Goal: Information Seeking & Learning: Learn about a topic

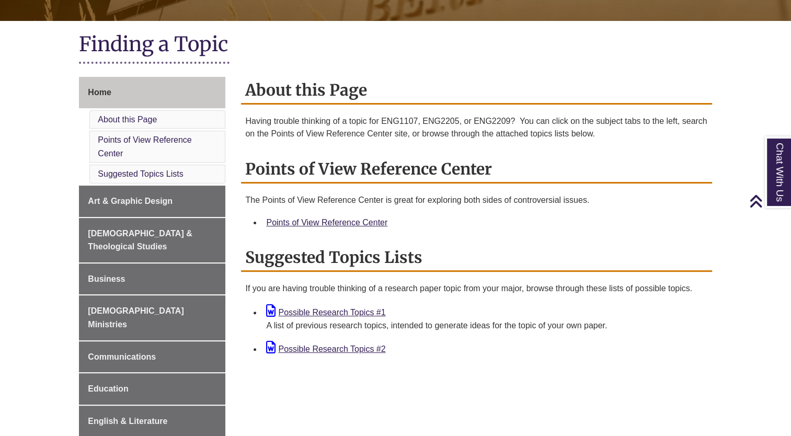
scroll to position [224, 0]
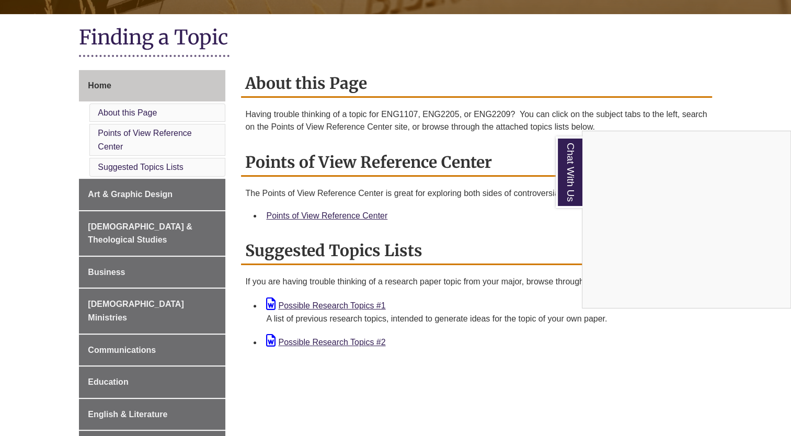
click at [109, 256] on div "Chat With Us" at bounding box center [395, 218] width 791 height 436
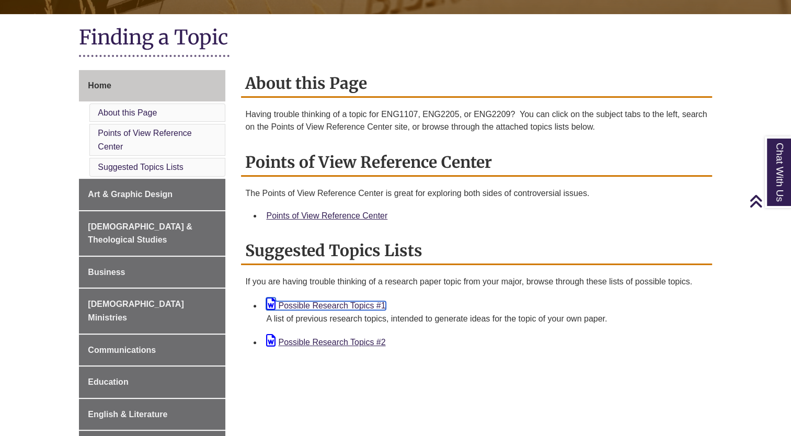
click at [331, 302] on link "Possible Research Topics #1" at bounding box center [325, 305] width 119 height 9
click at [347, 338] on link "Possible Research Topics #2" at bounding box center [325, 342] width 119 height 9
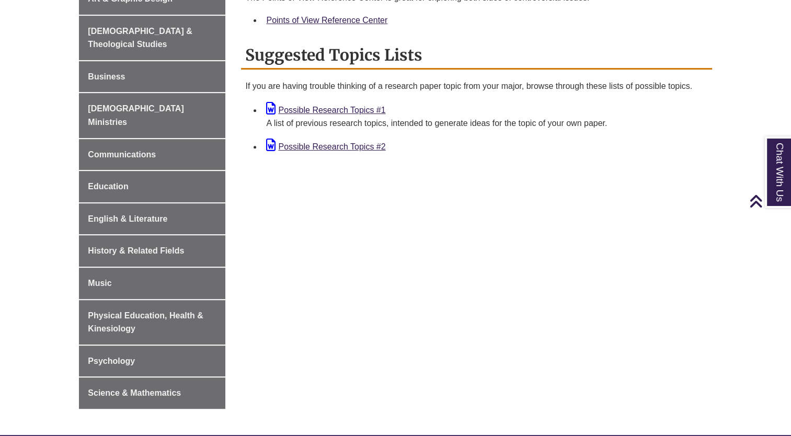
scroll to position [423, 0]
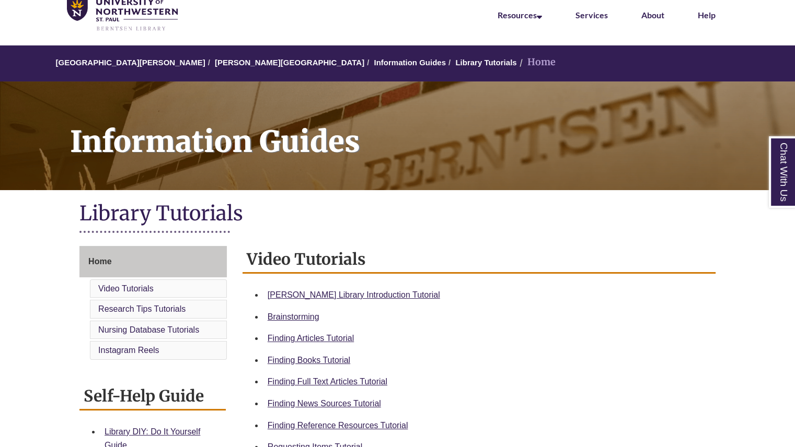
scroll to position [47, 0]
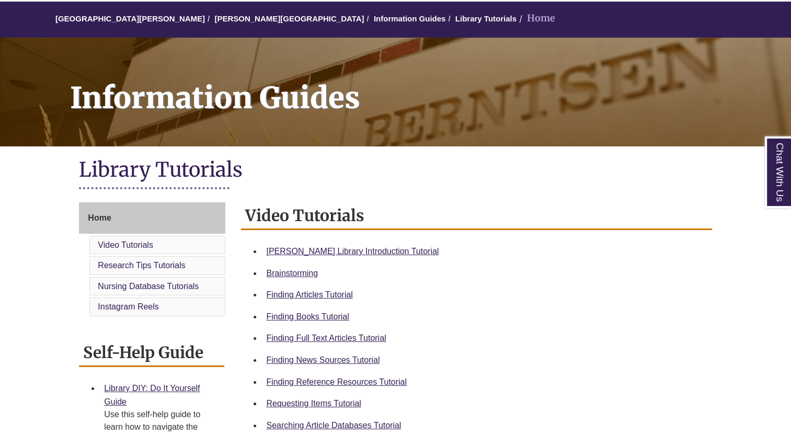
scroll to position [92, 0]
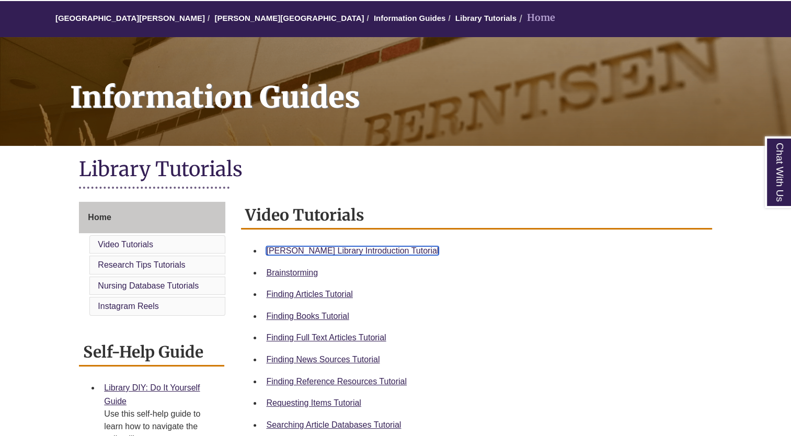
click at [354, 250] on link "Berntsen Library Introduction Tutorial" at bounding box center [352, 250] width 173 height 9
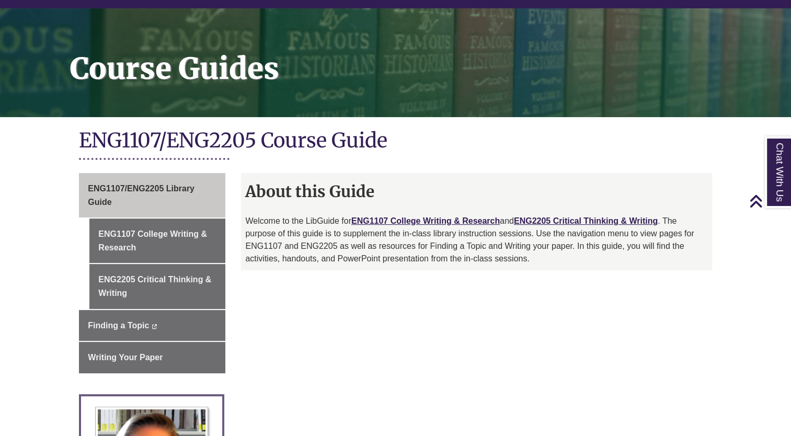
scroll to position [120, 0]
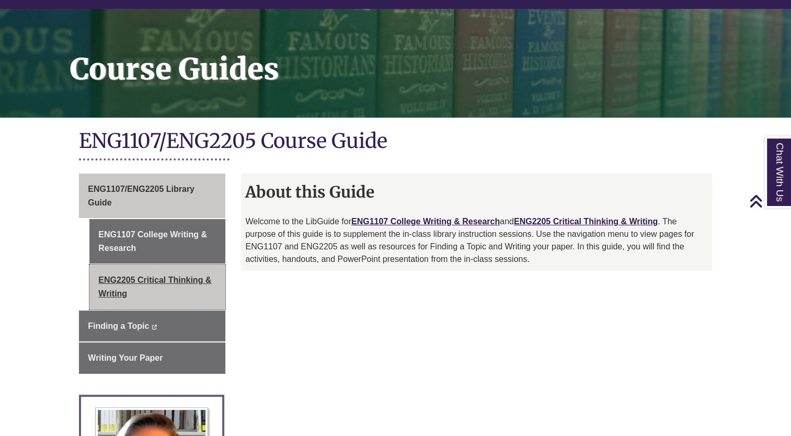
click at [161, 278] on link "ENG2205 Critical Thinking & Writing" at bounding box center [157, 287] width 136 height 44
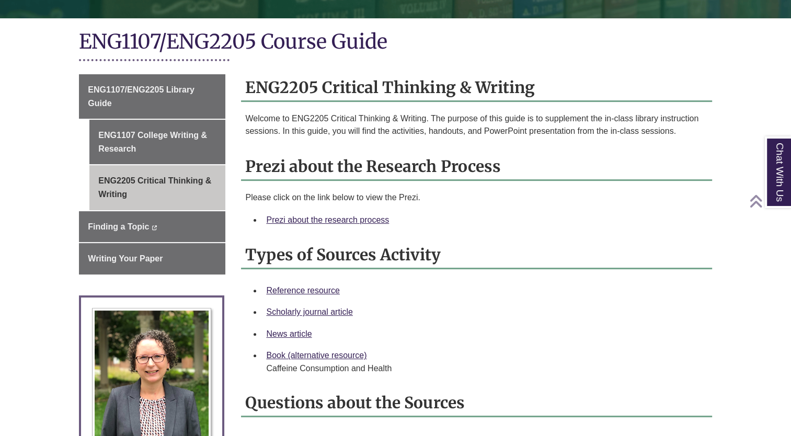
scroll to position [221, 0]
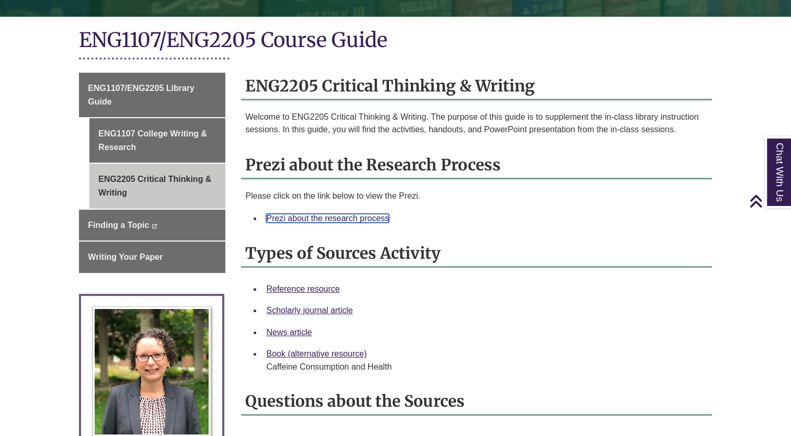
click at [346, 214] on link "Prezi about the research process" at bounding box center [327, 218] width 123 height 9
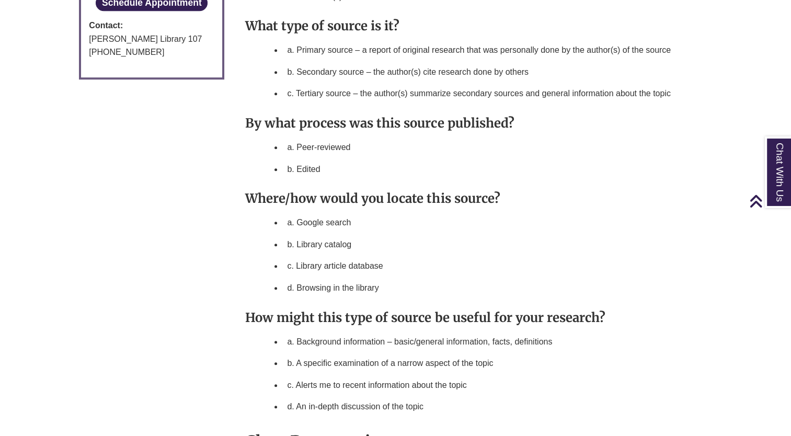
scroll to position [715, 0]
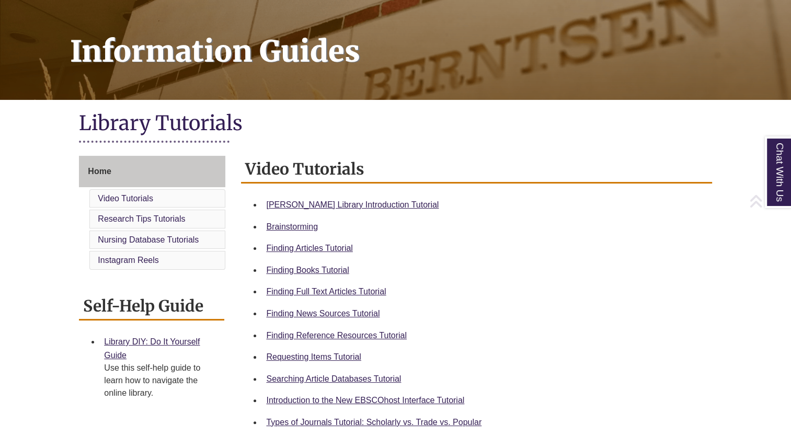
scroll to position [140, 0]
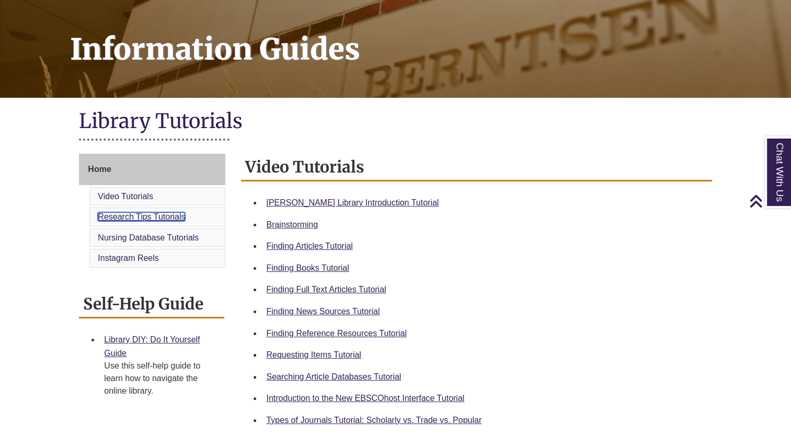
click at [168, 217] on link "Research Tips Tutorials" at bounding box center [141, 216] width 87 height 9
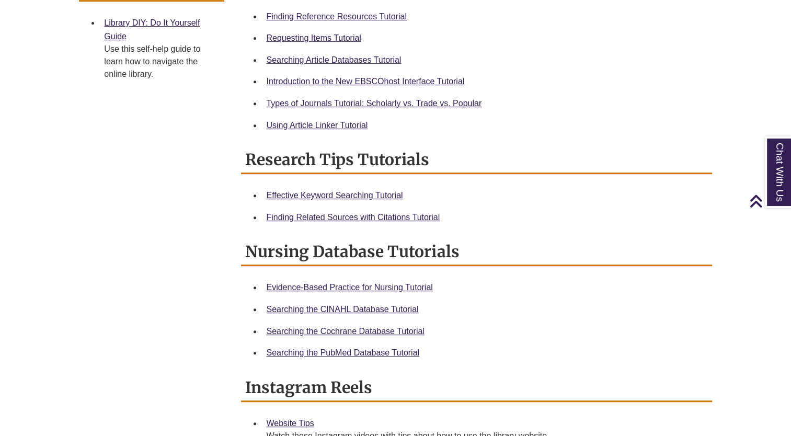
scroll to position [446, 0]
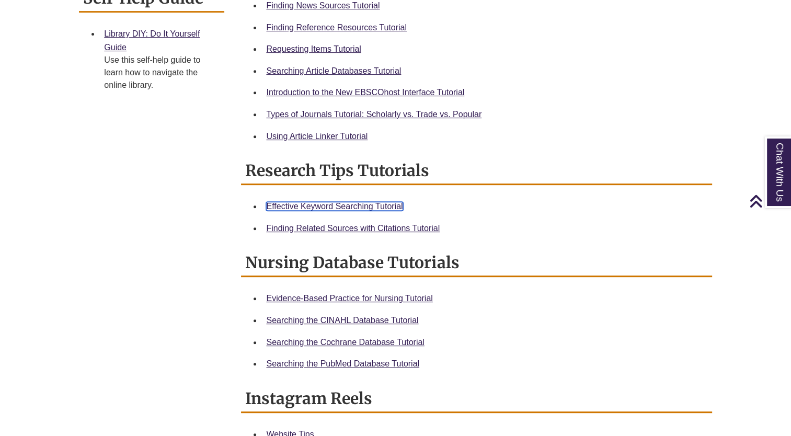
click at [326, 206] on link "Effective Keyword Searching Tutorial" at bounding box center [334, 206] width 136 height 9
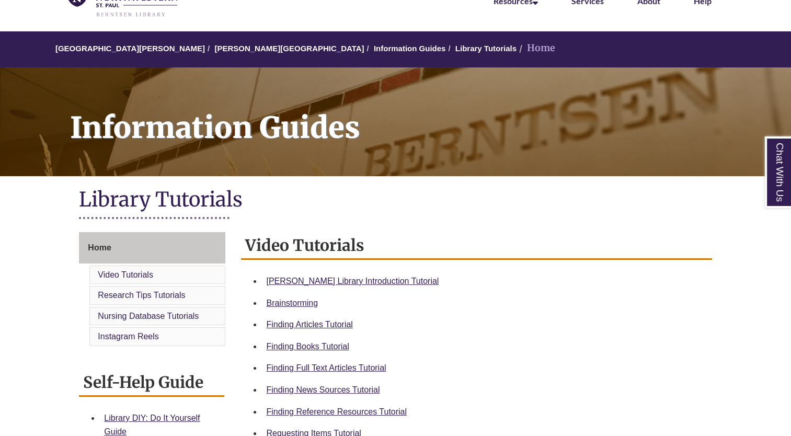
scroll to position [0, 0]
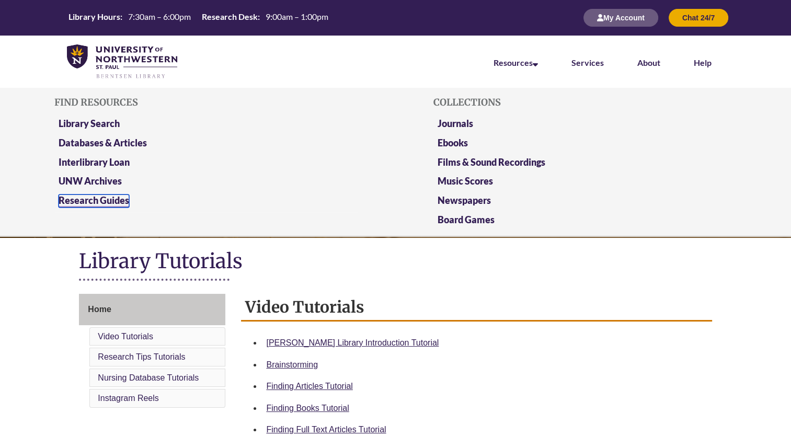
click at [109, 199] on link "Research Guides" at bounding box center [94, 200] width 71 height 13
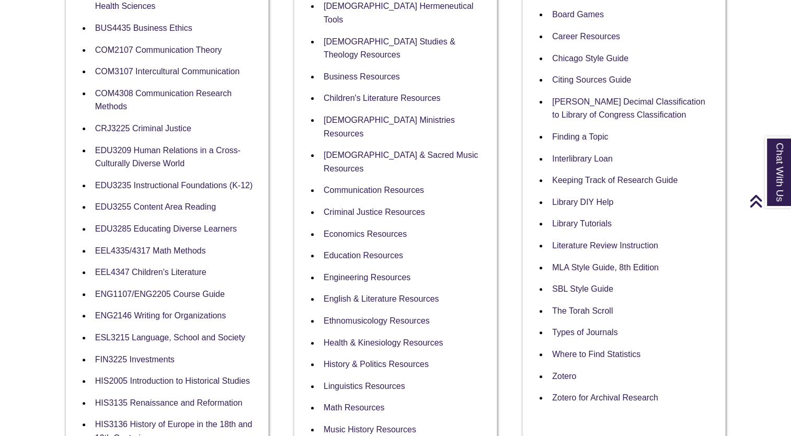
scroll to position [346, 0]
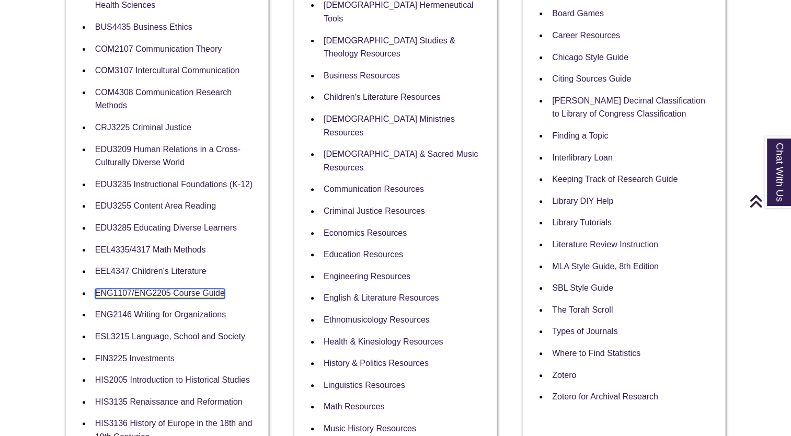
click at [181, 291] on link "ENG1107/ENG2205 Course Guide" at bounding box center [160, 294] width 130 height 10
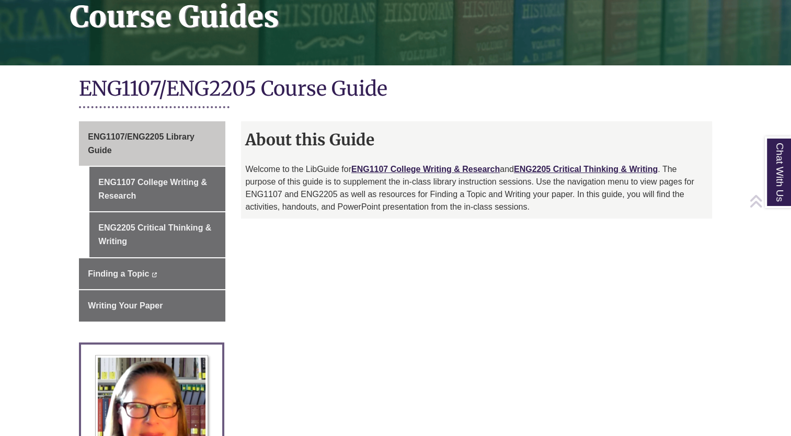
scroll to position [173, 0]
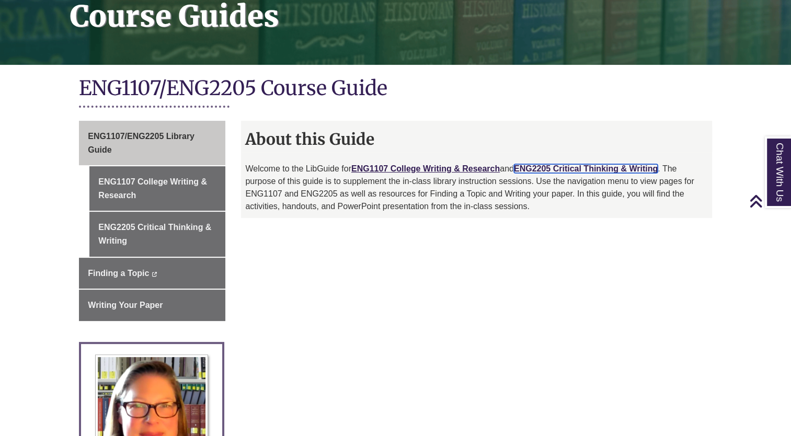
click at [554, 168] on link "ENG2205 Critical Thinking & Writing" at bounding box center [586, 168] width 144 height 9
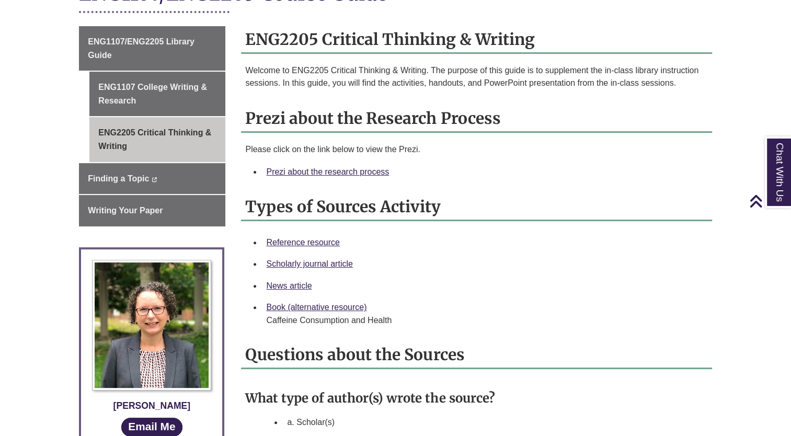
scroll to position [276, 0]
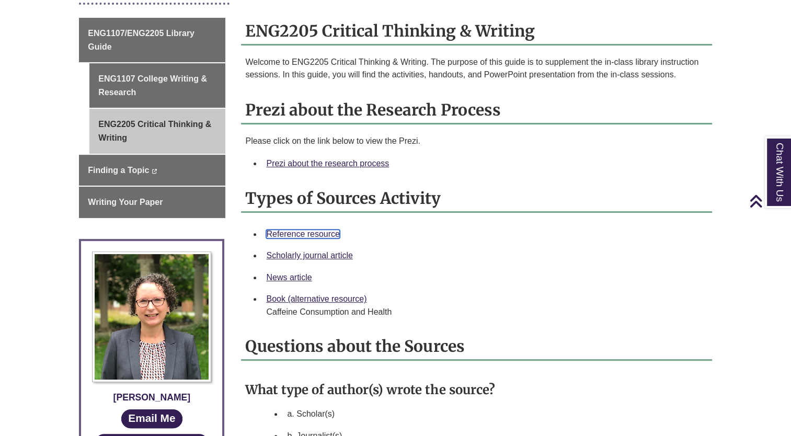
click at [320, 233] on link "Reference resource" at bounding box center [303, 233] width 74 height 9
